Goal: Book appointment/travel/reservation

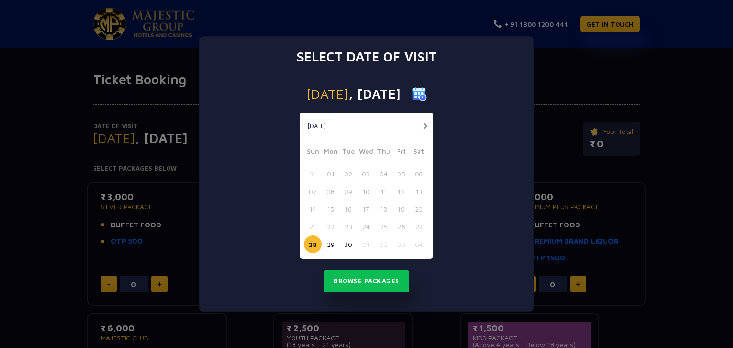
click at [426, 90] on img at bounding box center [419, 94] width 14 height 14
click at [369, 95] on span ", [DATE]" at bounding box center [374, 93] width 52 height 13
drag, startPoint x: 335, startPoint y: 50, endPoint x: 313, endPoint y: 94, distance: 49.3
click at [313, 94] on div "Select date of visit [DATE] [DATE] [DATE] Sun Mon Tue Wed Thu Fri Sat 31 01 02 …" at bounding box center [366, 173] width 334 height 275
click at [313, 94] on span "[DATE]" at bounding box center [327, 93] width 42 height 13
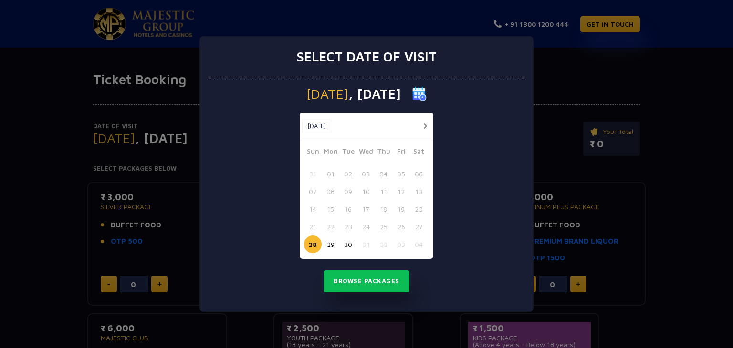
click at [424, 126] on button "button" at bounding box center [425, 126] width 12 height 12
click at [419, 178] on button "04" at bounding box center [419, 174] width 18 height 18
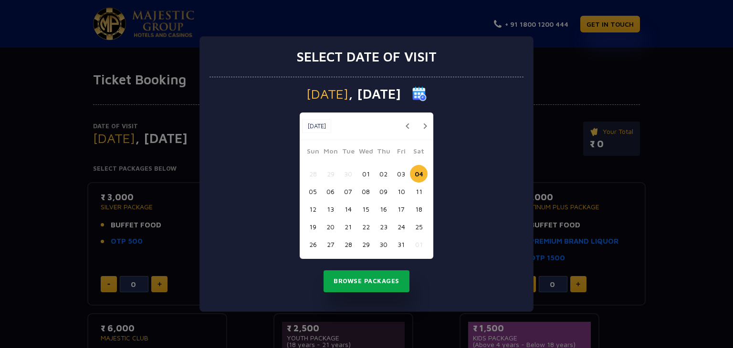
click at [370, 284] on button "Browse Packages" at bounding box center [366, 281] width 86 height 22
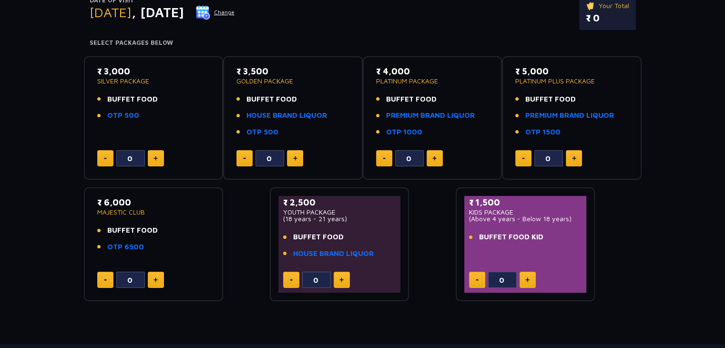
scroll to position [127, 0]
